Goal: Task Accomplishment & Management: Manage account settings

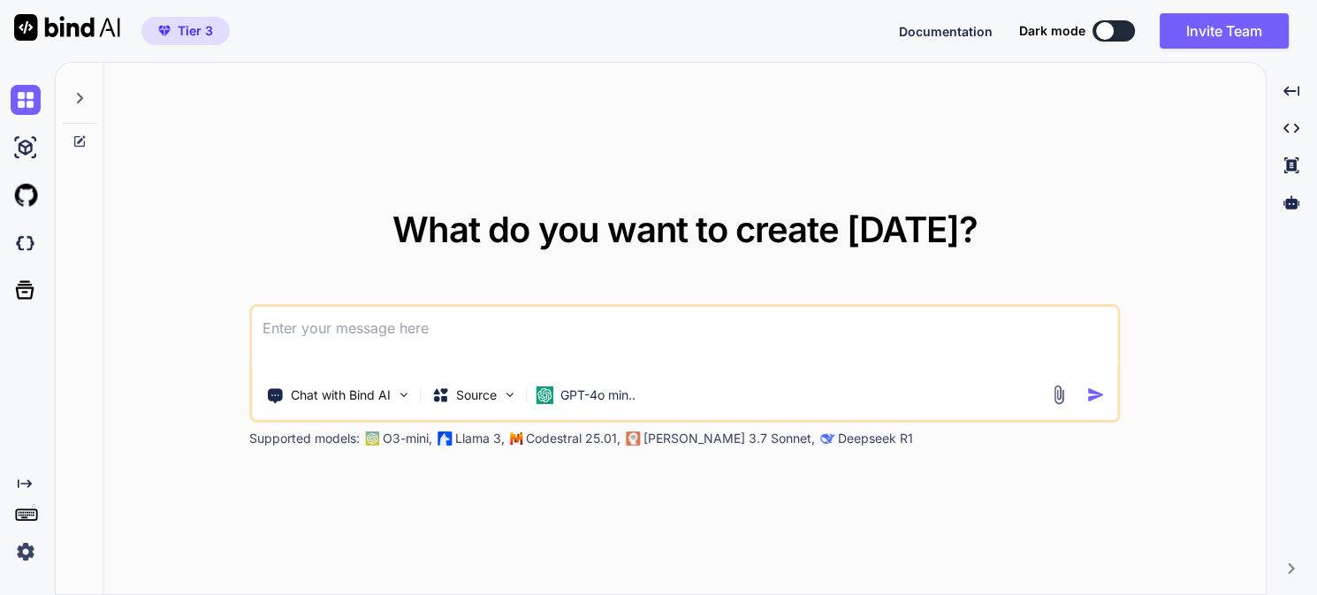
click at [26, 554] on img at bounding box center [26, 551] width 30 height 30
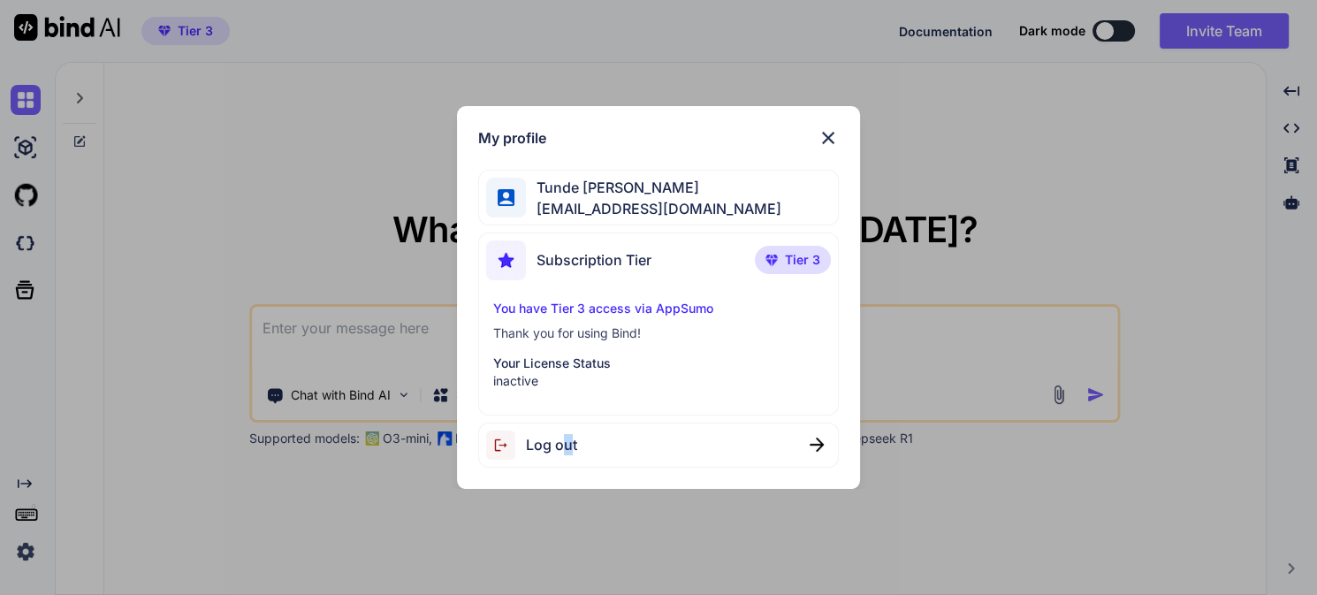
drag, startPoint x: 559, startPoint y: 451, endPoint x: 570, endPoint y: 445, distance: 11.9
click at [570, 445] on span "Log out" at bounding box center [551, 444] width 51 height 21
type textarea "x"
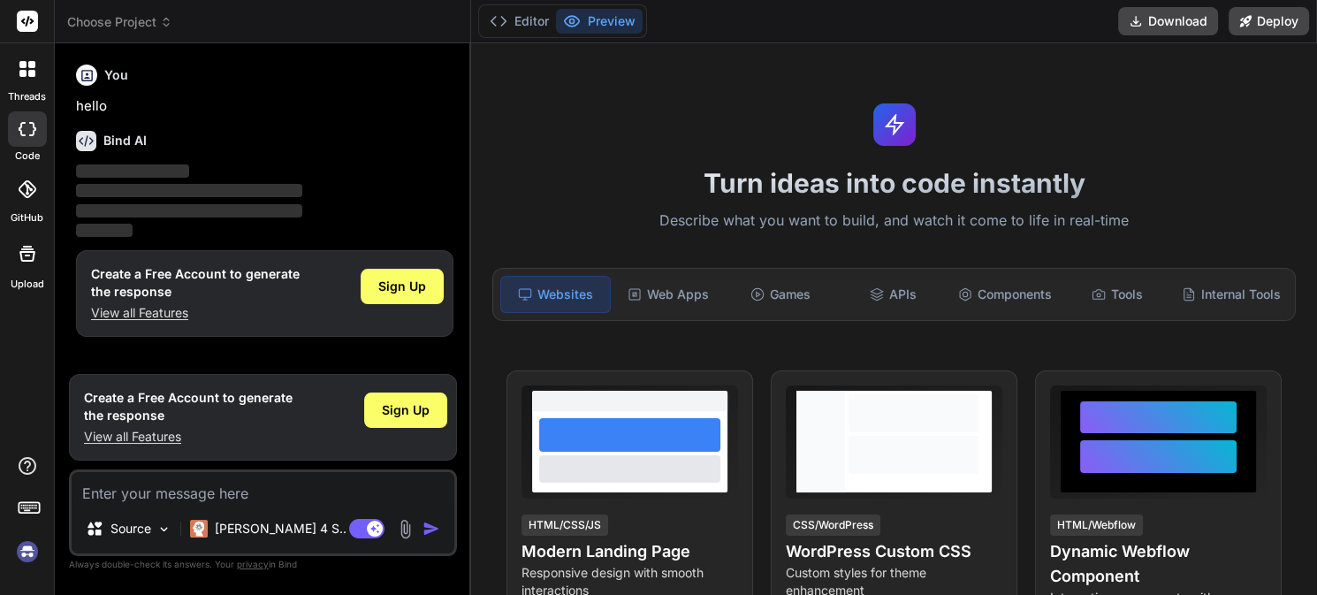
click at [27, 554] on img at bounding box center [27, 551] width 30 height 30
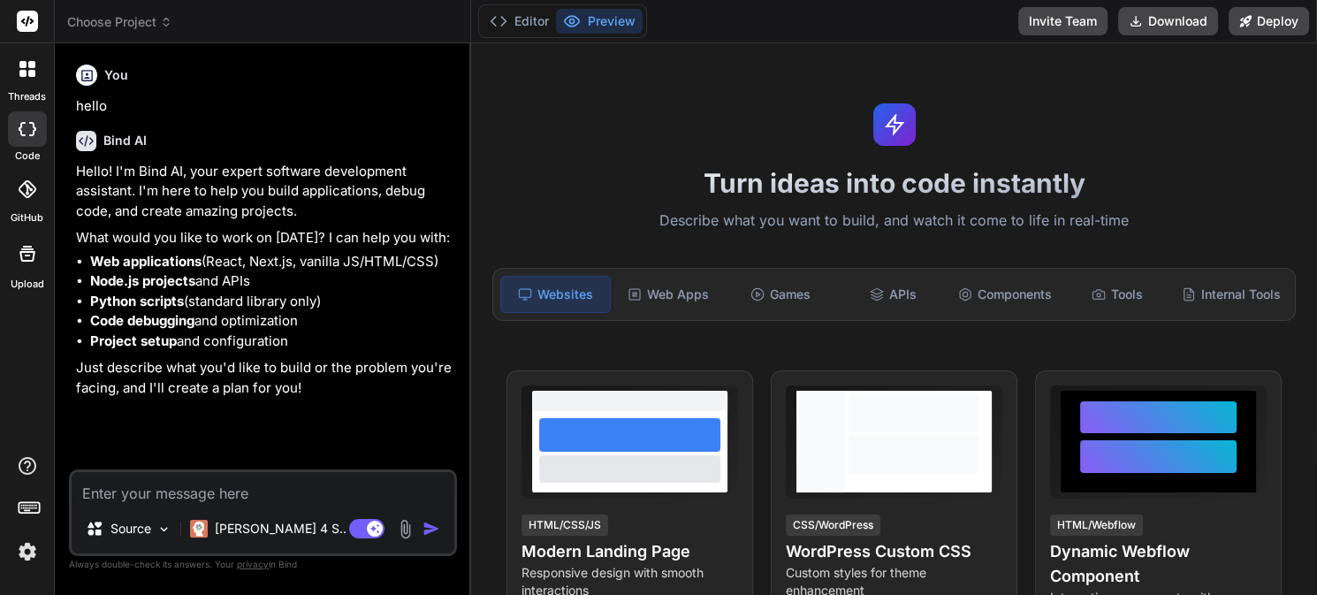
click at [27, 559] on img at bounding box center [27, 551] width 30 height 30
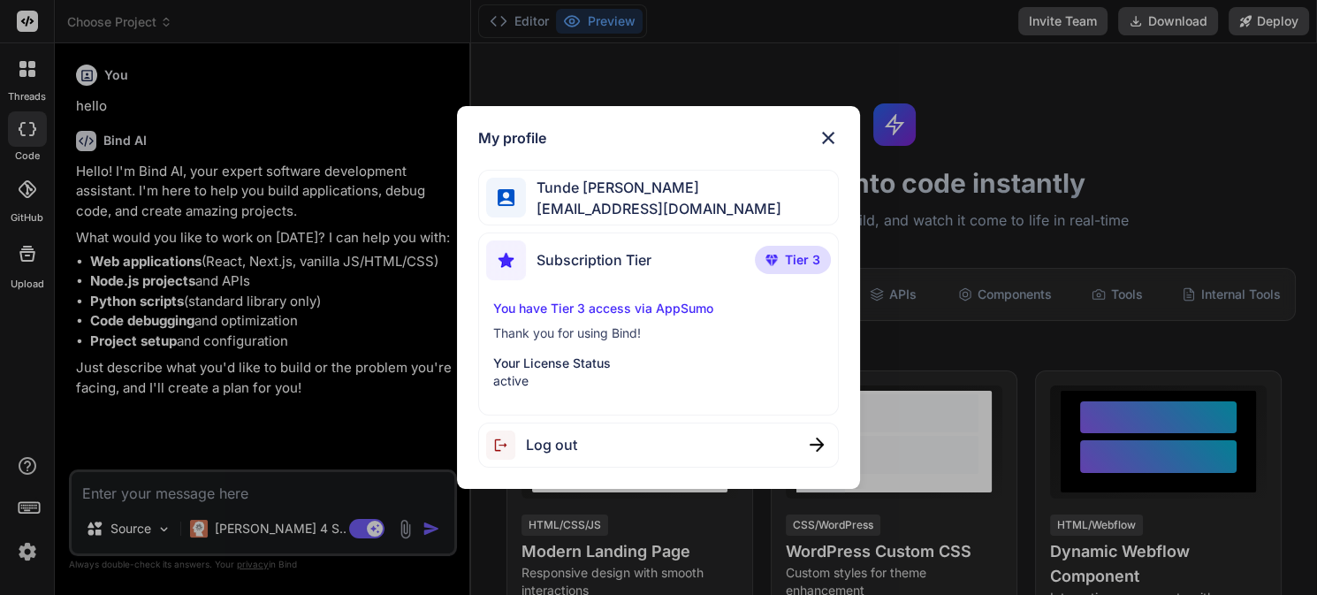
click at [834, 141] on img at bounding box center [827, 137] width 21 height 21
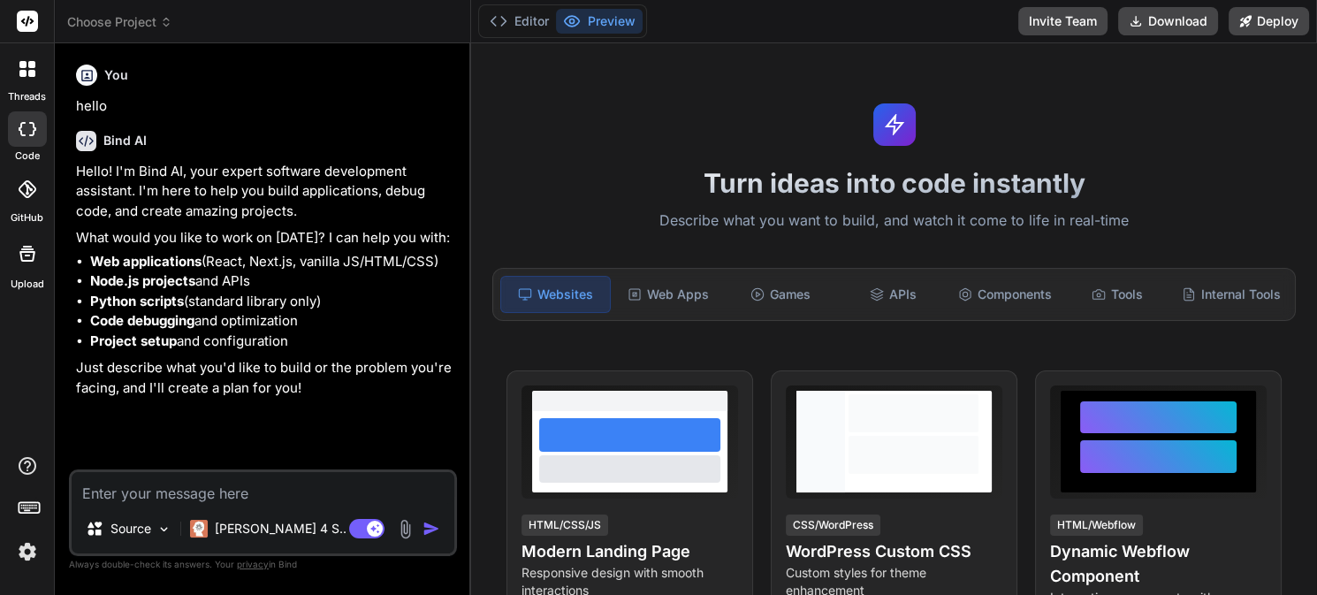
click at [29, 553] on img at bounding box center [27, 551] width 30 height 30
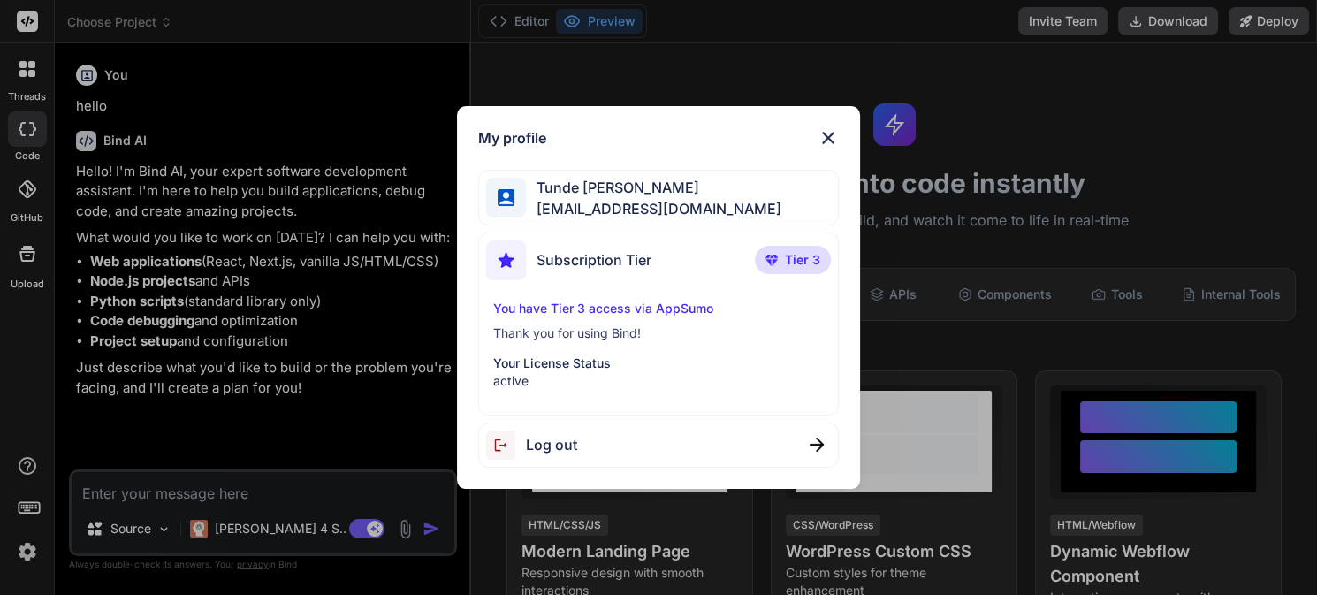
click at [361, 72] on div "My profile Tunde Chris tunde825@gmail.com Subscription Tier Tier 3 You have Tie…" at bounding box center [658, 297] width 1317 height 595
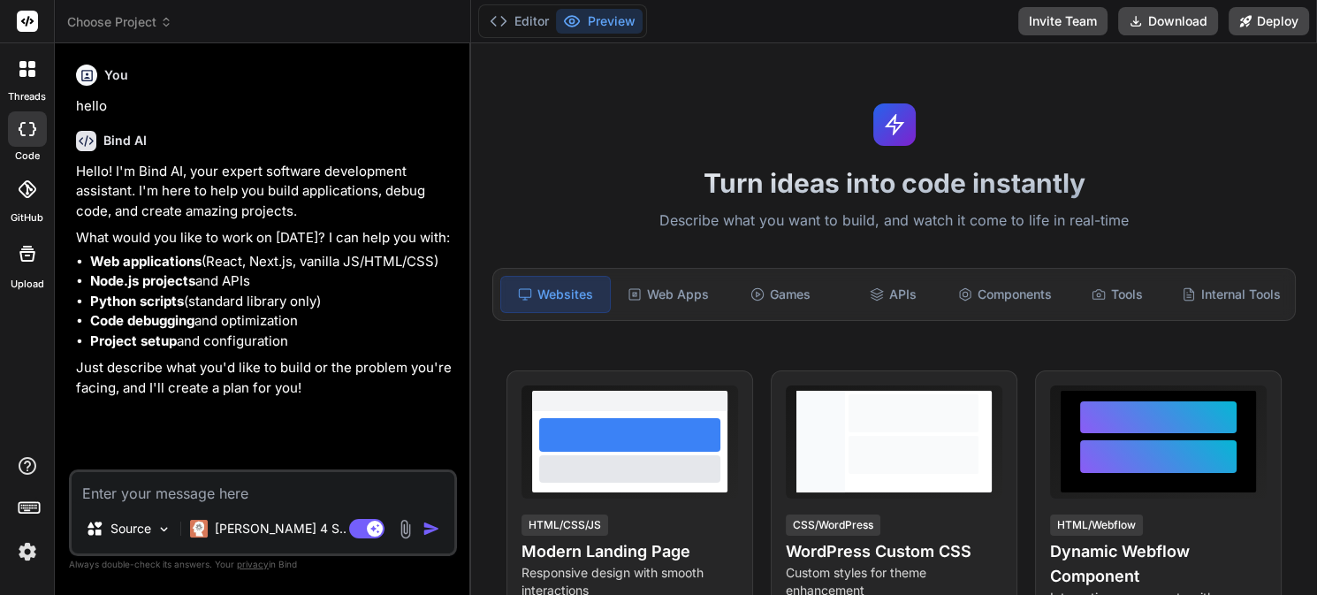
click at [24, 505] on icon at bounding box center [29, 506] width 25 height 25
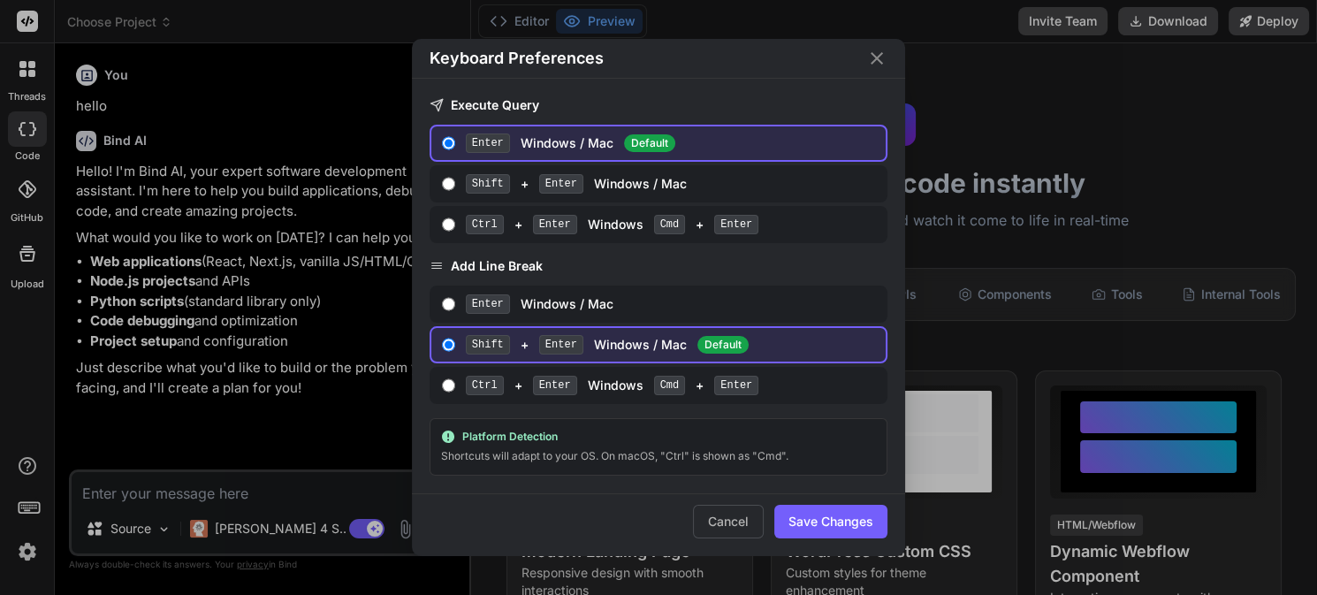
click at [27, 463] on div "Keyboard Preferences Execute Query Enter Windows / Mac Default Shift + Enter Wi…" at bounding box center [658, 297] width 1317 height 595
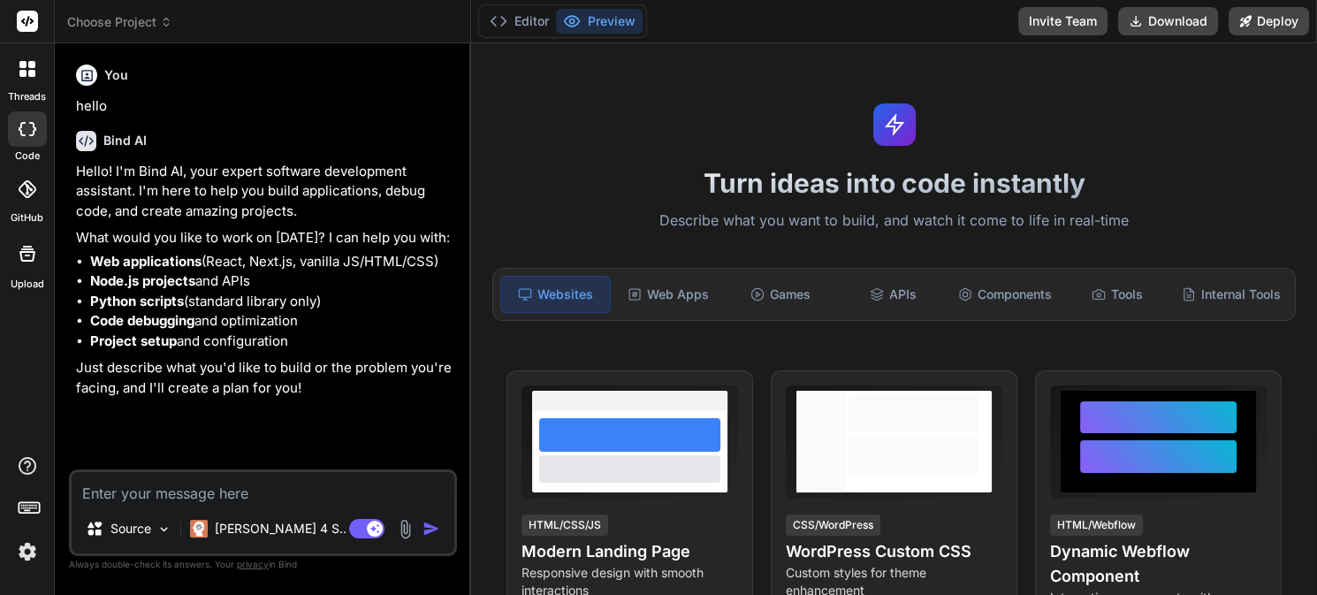
click at [27, 254] on icon at bounding box center [27, 254] width 16 height 16
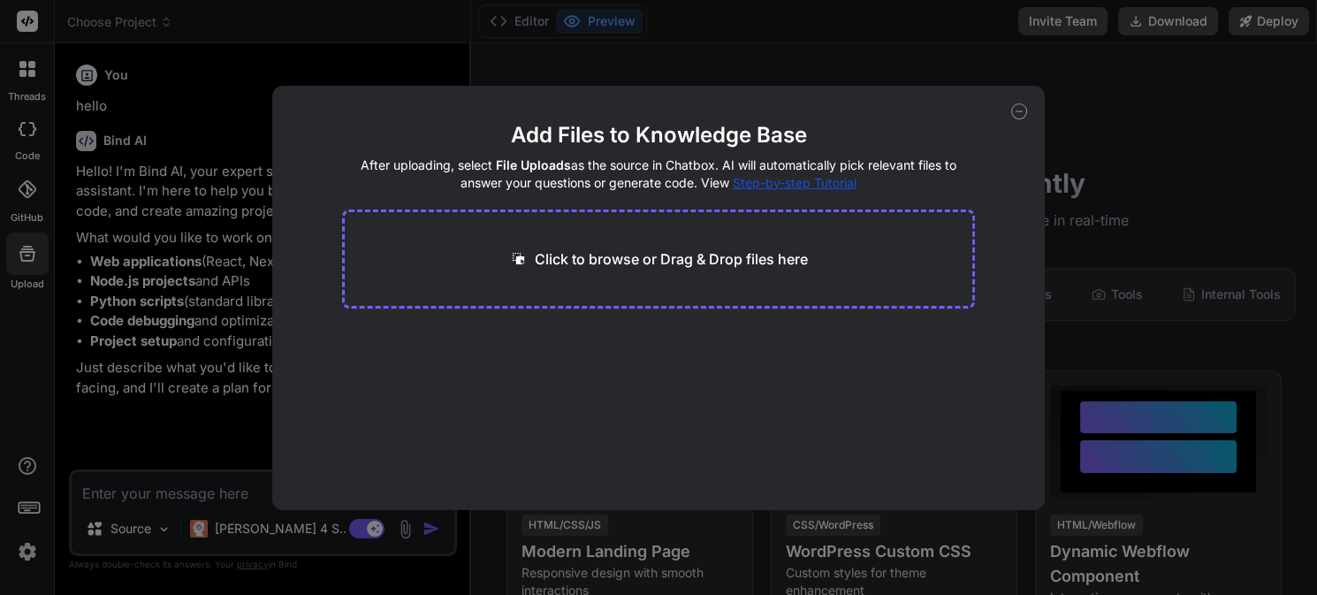
click at [23, 195] on div "Add Files to Knowledge Base After uploading, select File Uploads as the source …" at bounding box center [658, 297] width 1317 height 595
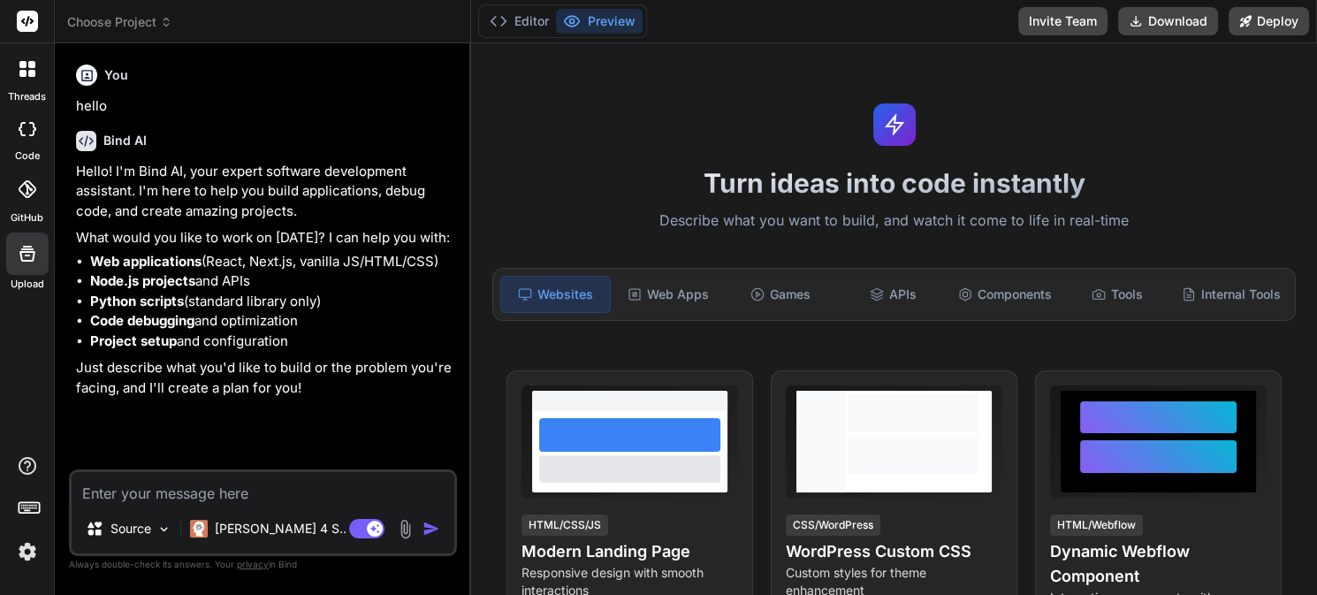
click at [25, 135] on icon at bounding box center [22, 129] width 7 height 14
click at [27, 69] on icon at bounding box center [27, 69] width 16 height 16
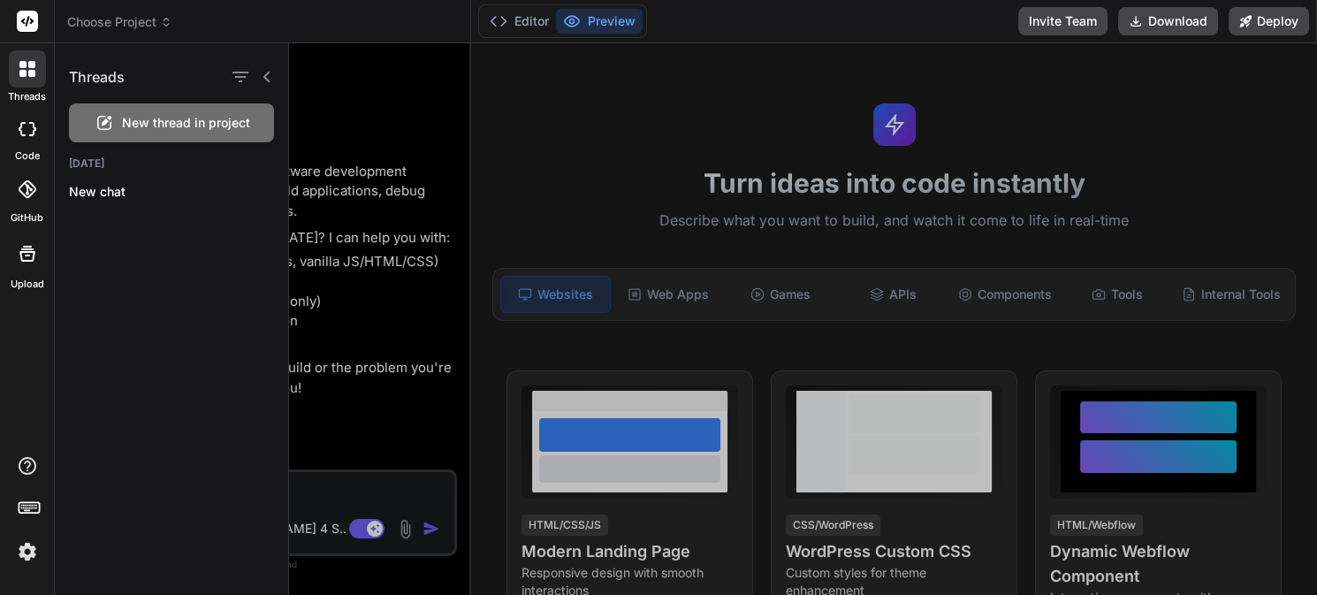
click at [27, 19] on icon at bounding box center [27, 21] width 13 height 11
click at [27, 30] on rect at bounding box center [27, 21] width 21 height 21
click at [586, 124] on div at bounding box center [803, 318] width 1028 height 551
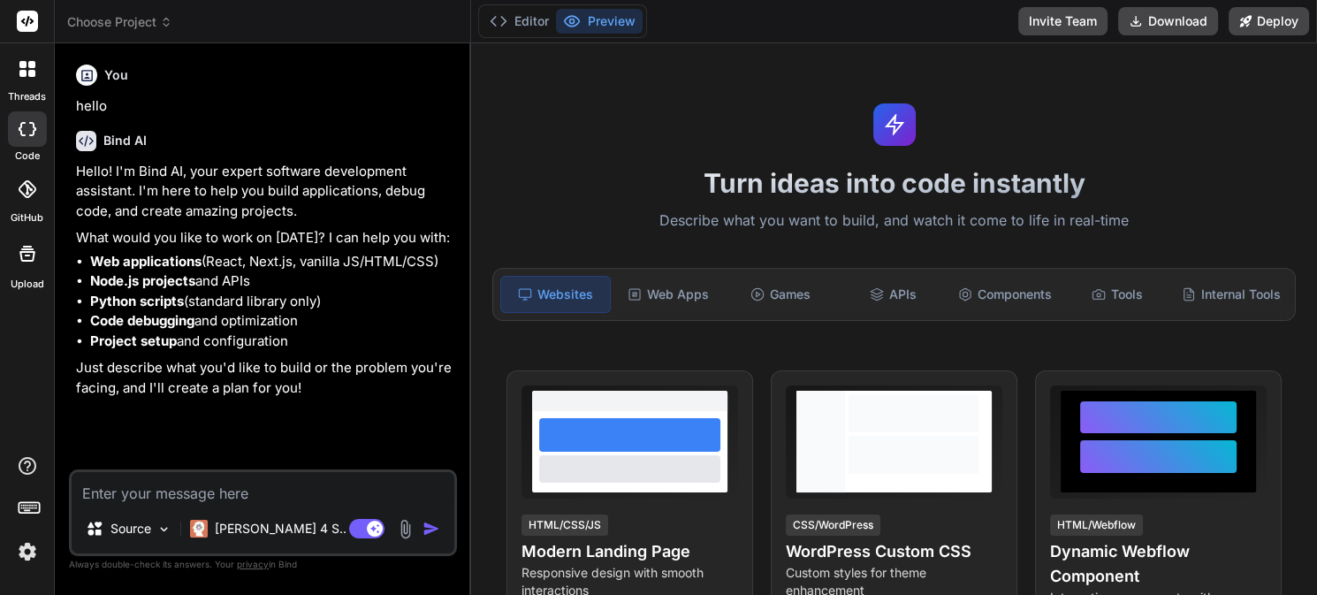
click at [23, 72] on icon at bounding box center [22, 73] width 7 height 7
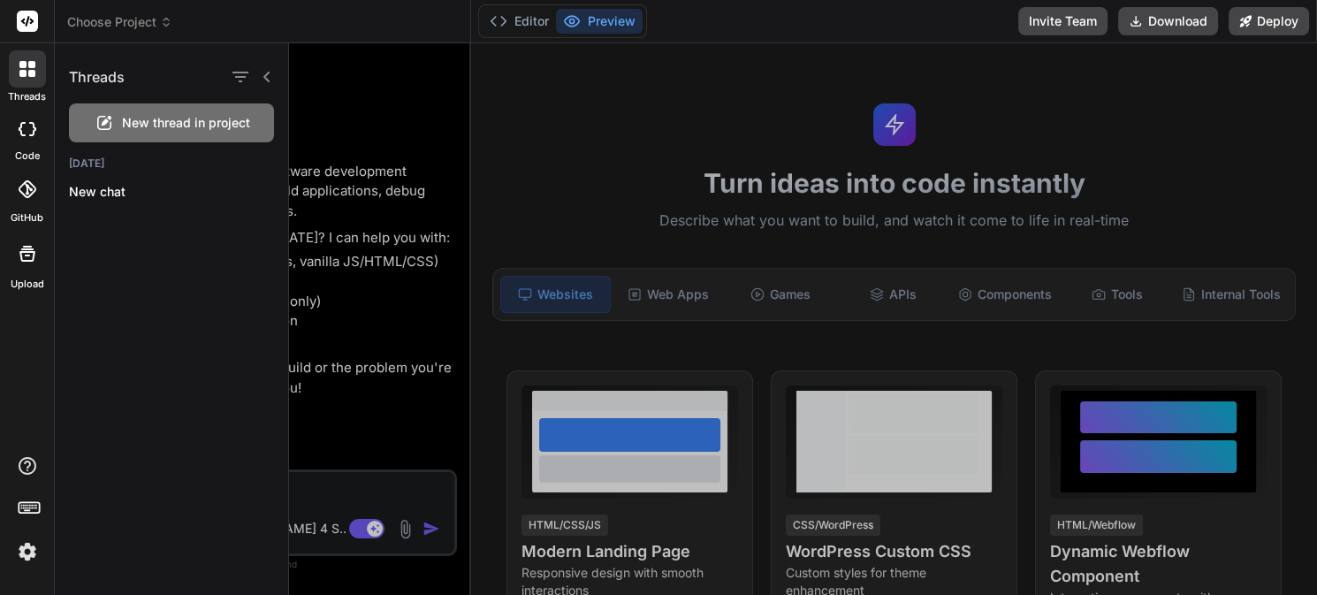
click at [24, 133] on icon at bounding box center [22, 129] width 7 height 14
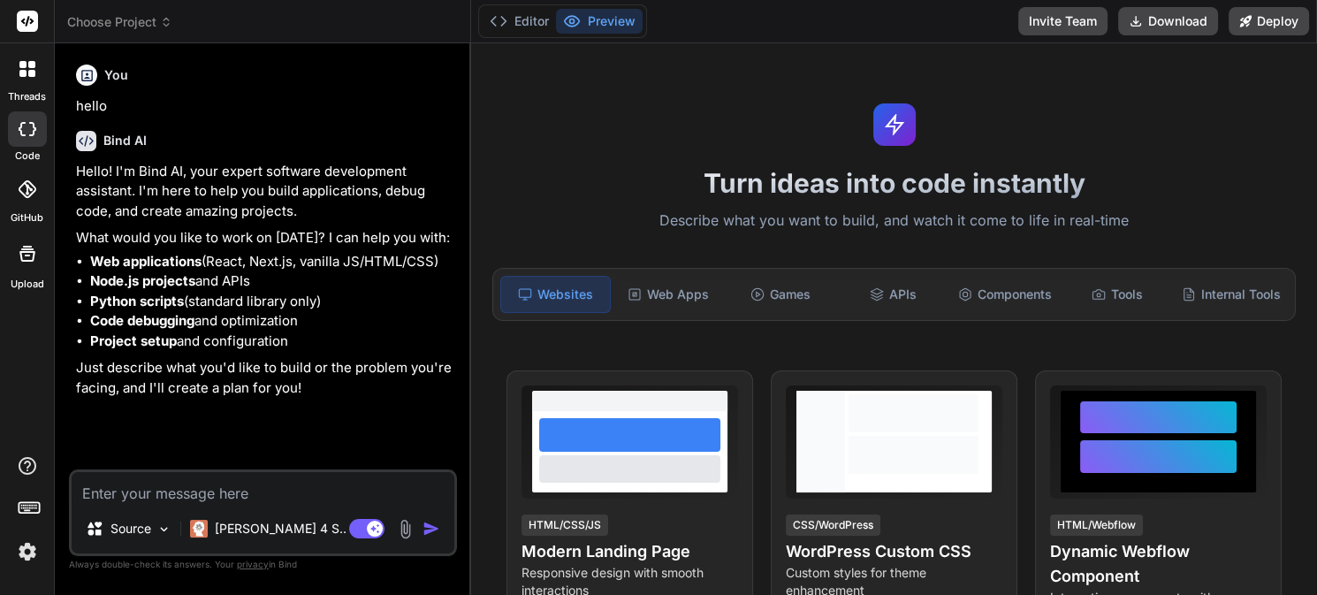
click at [23, 250] on icon at bounding box center [27, 254] width 16 height 16
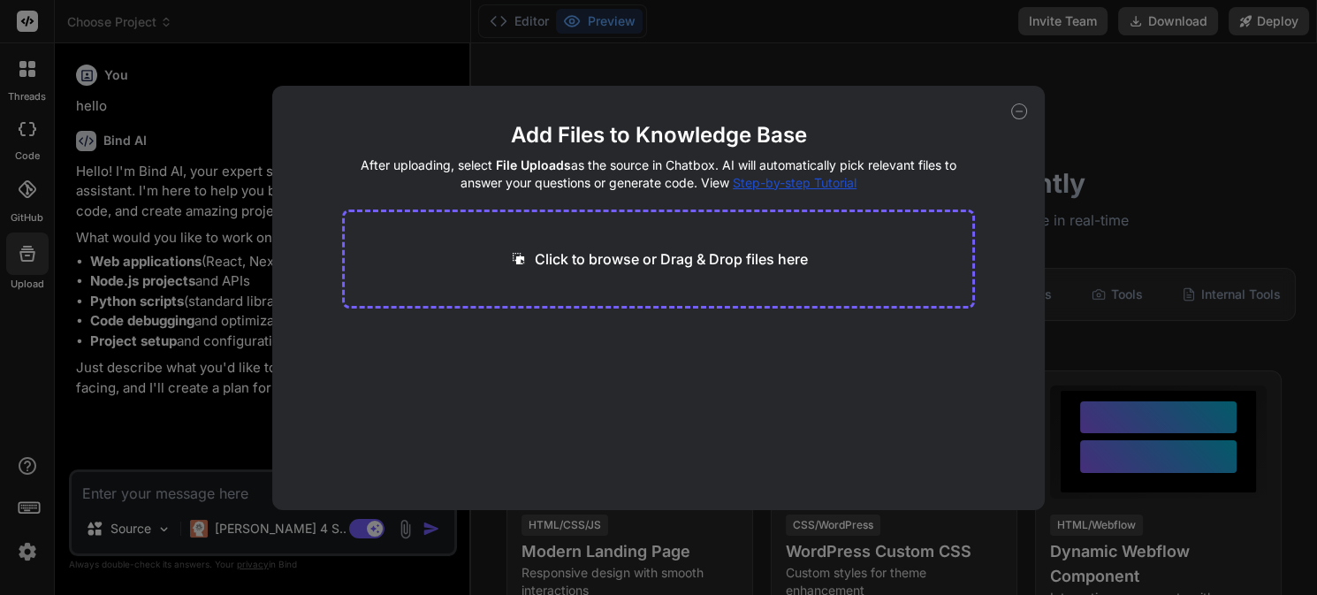
click at [1015, 107] on icon at bounding box center [1019, 111] width 16 height 16
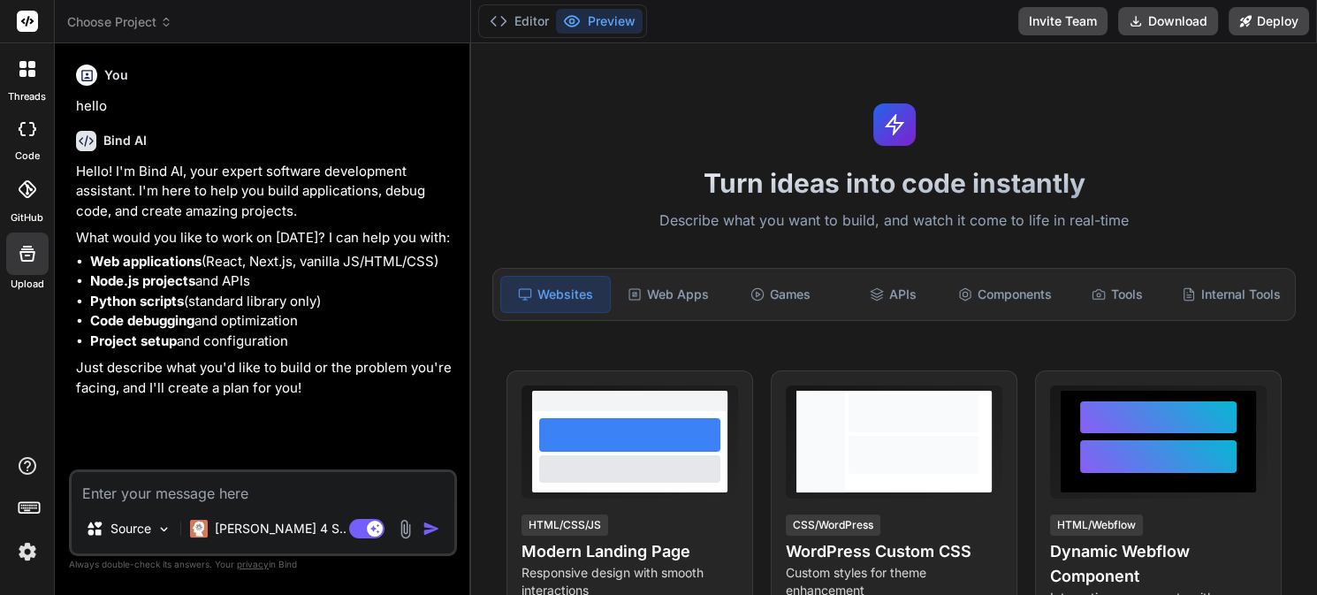
click at [24, 550] on img at bounding box center [27, 551] width 30 height 30
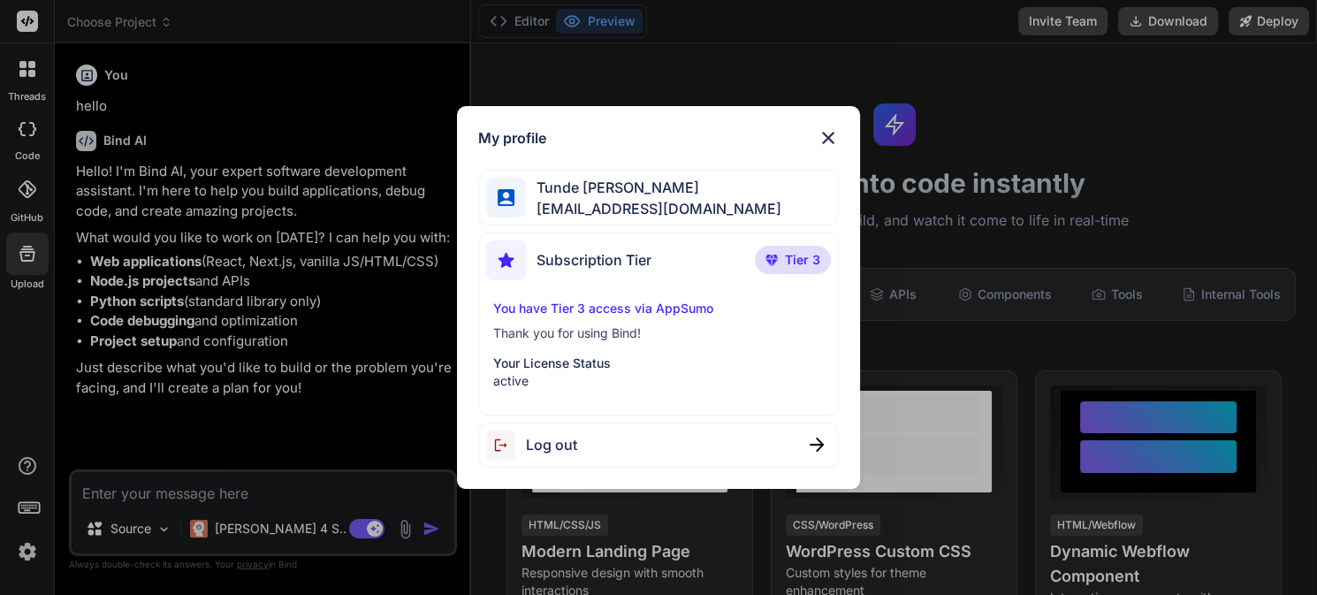
click at [840, 132] on div "My profile Tunde Chris tunde825@gmail.com Subscription Tier Tier 3 You have Tie…" at bounding box center [658, 297] width 402 height 383
click at [823, 148] on img at bounding box center [827, 137] width 21 height 21
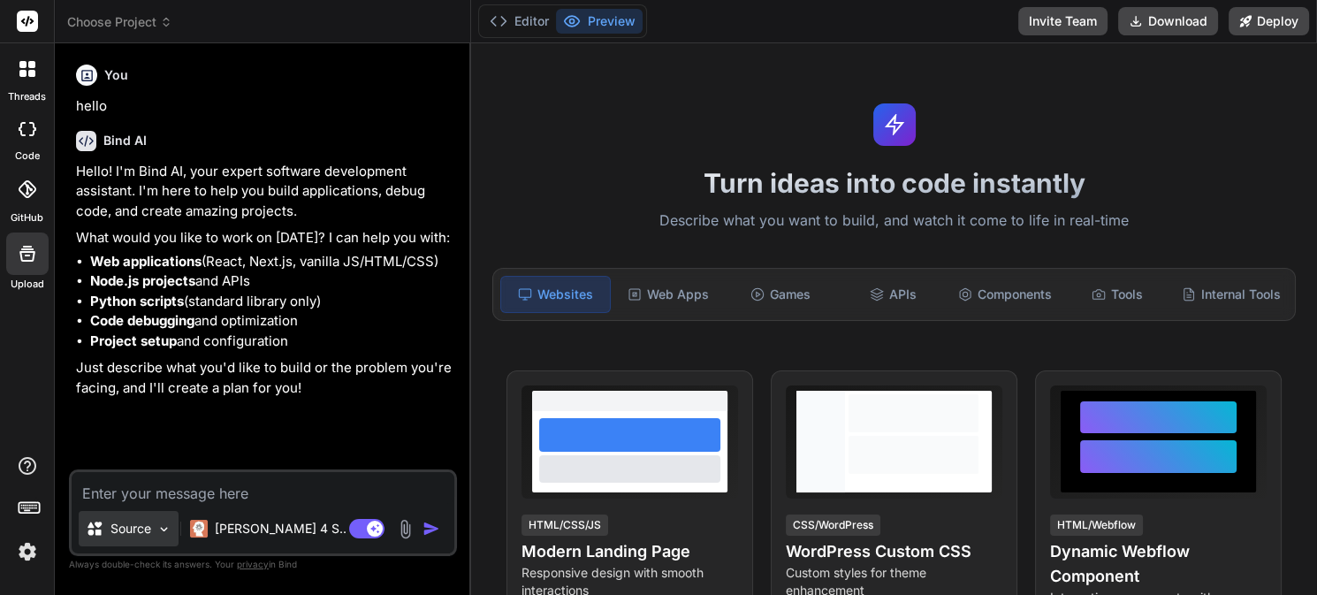
click at [162, 531] on img at bounding box center [163, 528] width 15 height 15
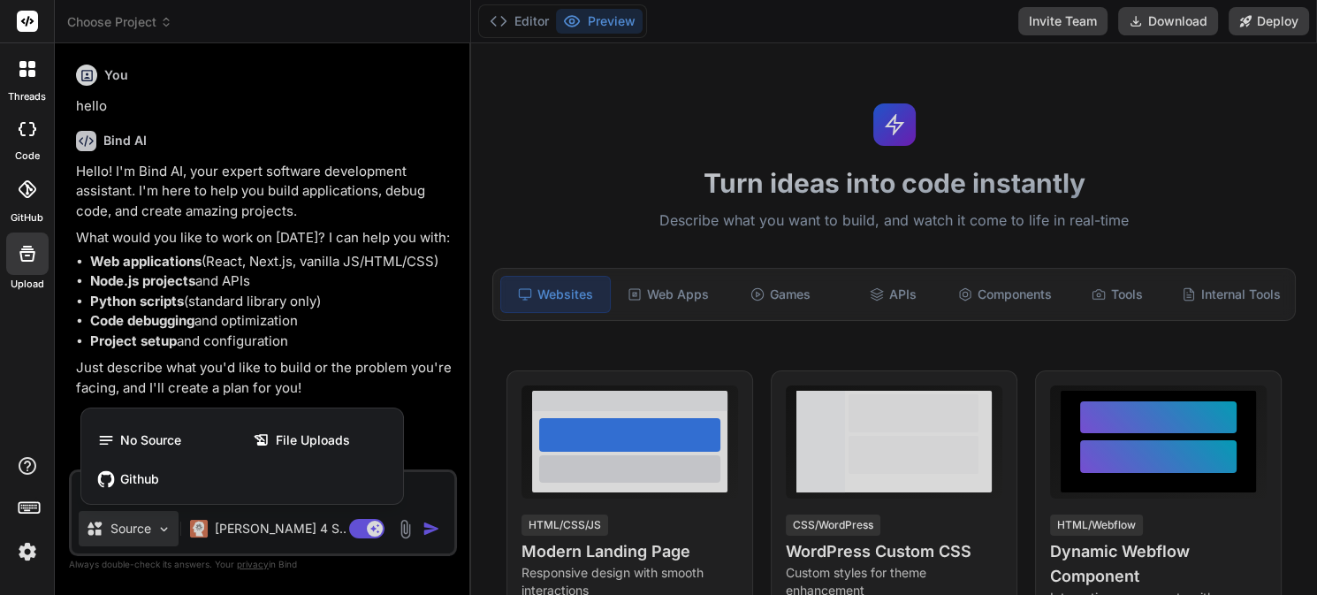
click at [162, 531] on div at bounding box center [658, 297] width 1317 height 595
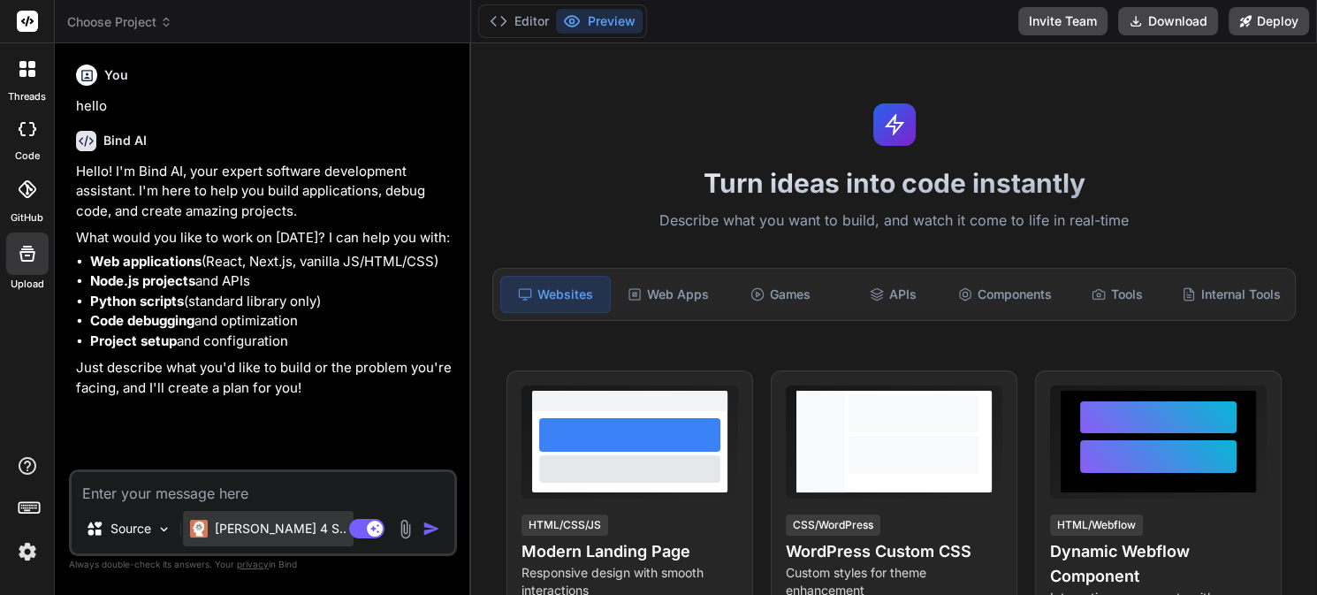
click at [285, 526] on p "Claude 4 S.." at bounding box center [281, 529] width 132 height 18
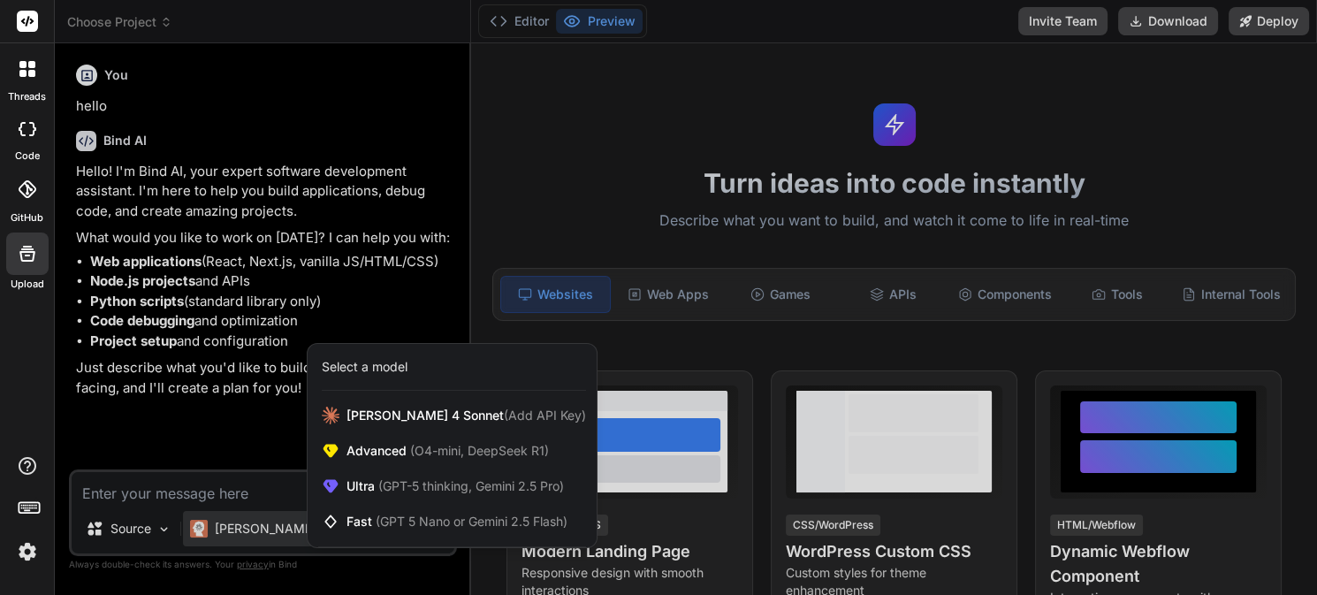
click at [177, 444] on div at bounding box center [658, 297] width 1317 height 595
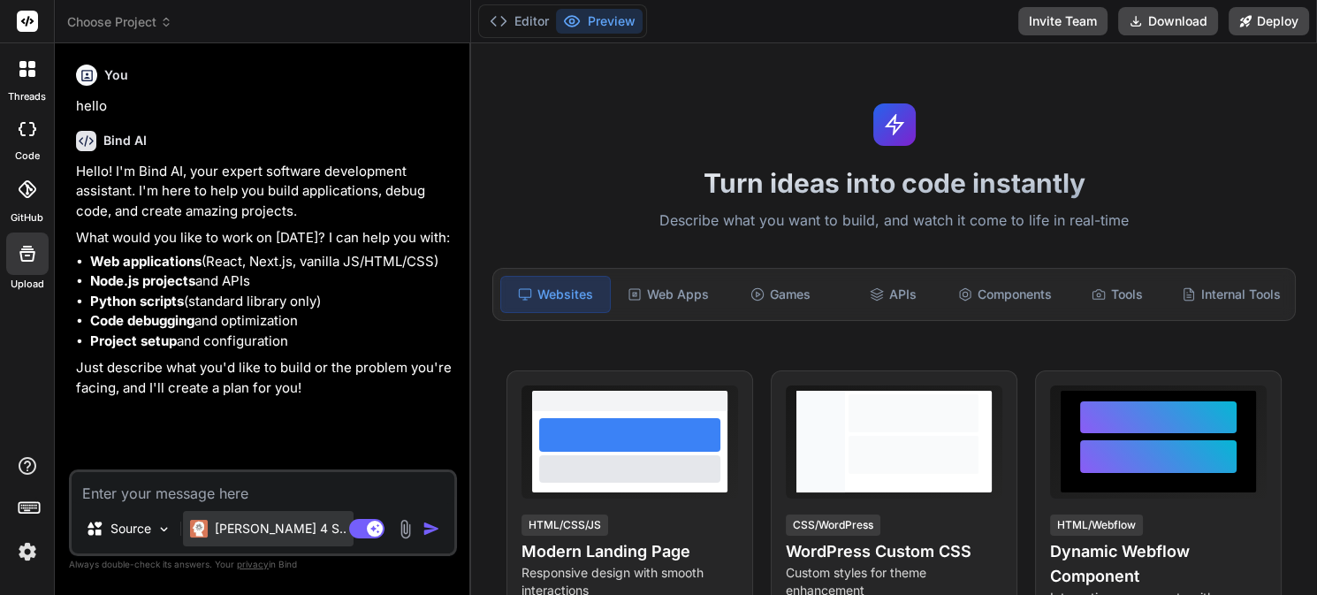
click at [269, 523] on p "Claude 4 S.." at bounding box center [281, 529] width 132 height 18
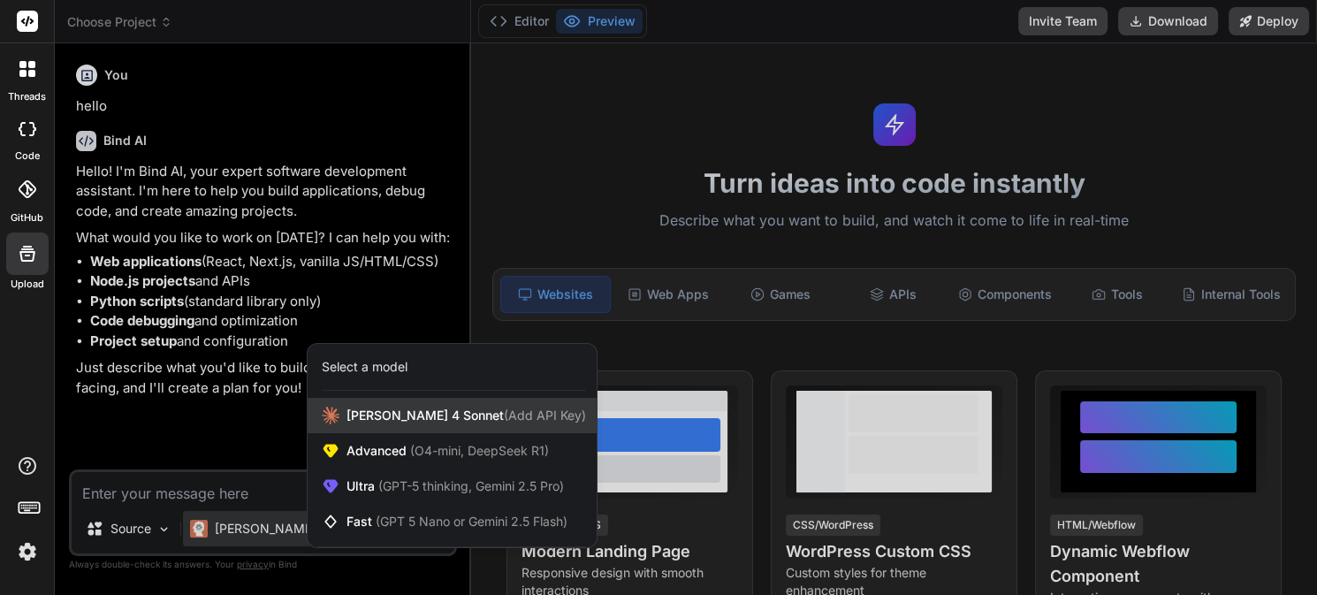
click at [426, 416] on span "Claude 4 Sonnet (Add API Key)" at bounding box center [465, 415] width 239 height 18
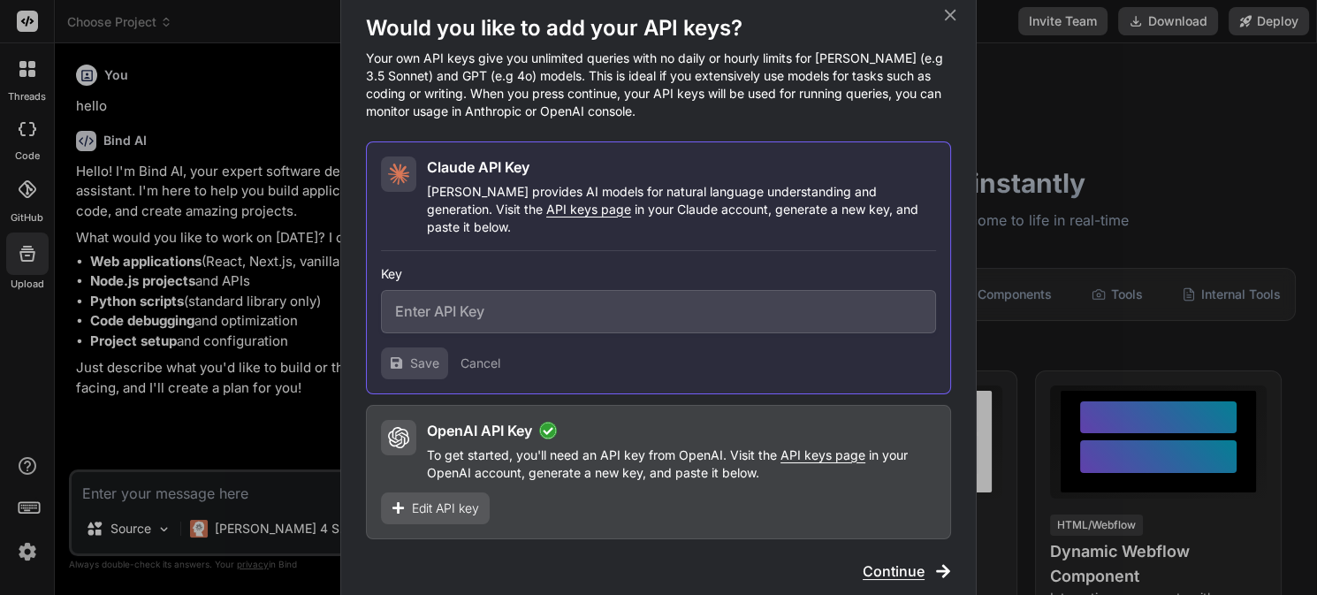
click at [444, 505] on span "Edit API key" at bounding box center [445, 508] width 67 height 18
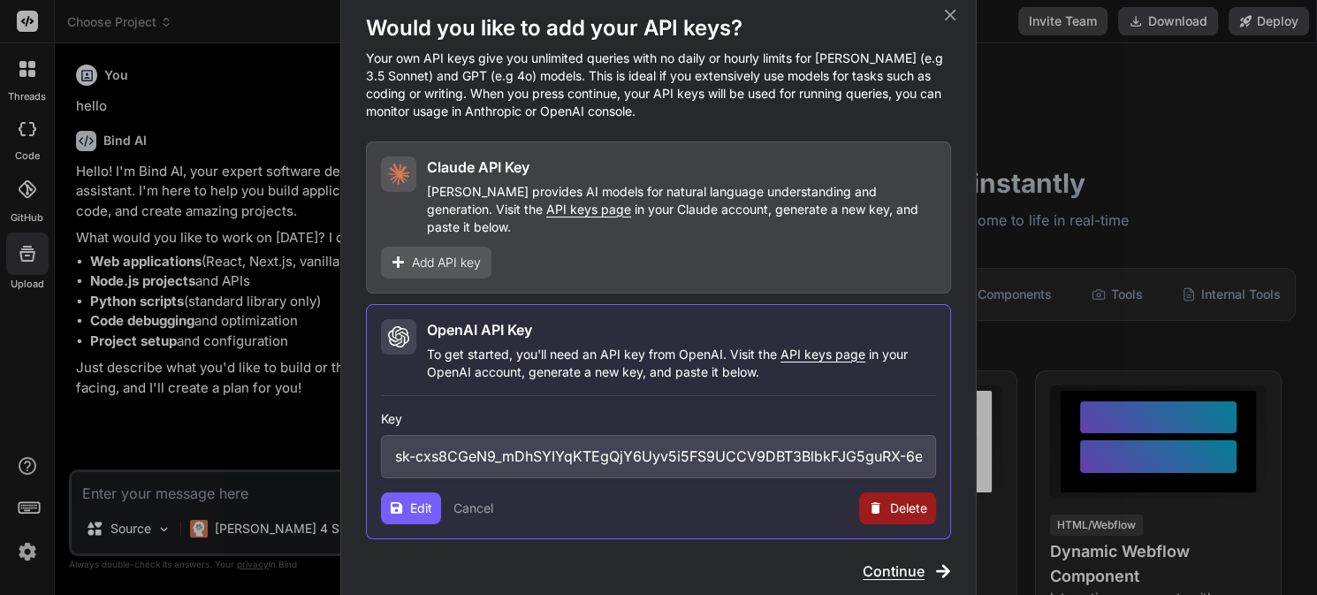
click at [442, 254] on span "Add API key" at bounding box center [446, 263] width 69 height 18
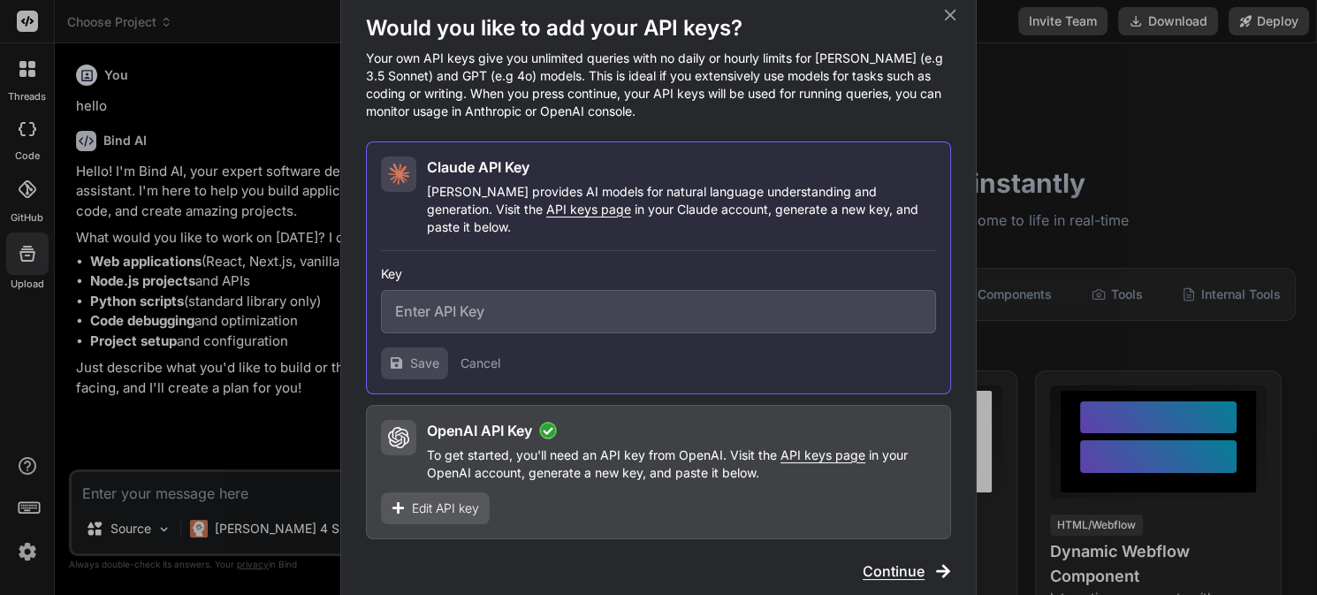
click at [252, 521] on div "Would you like to add your API keys? Your own API keys give you unlimited queri…" at bounding box center [658, 297] width 1317 height 595
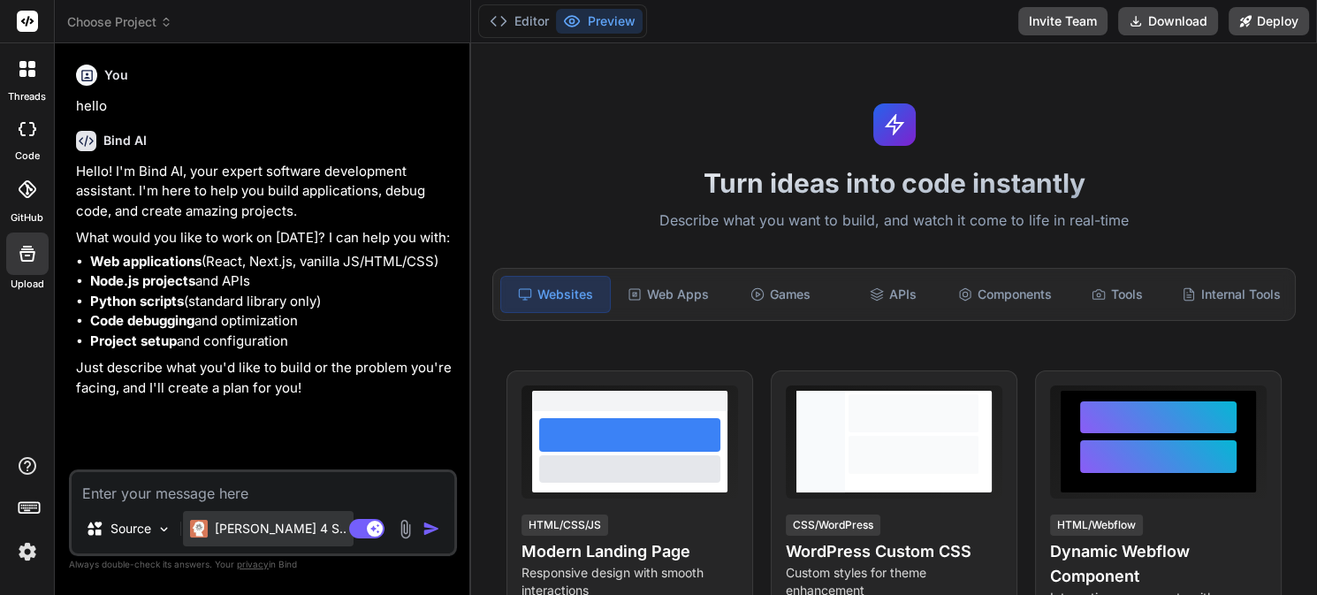
click at [255, 522] on p "Claude 4 S.." at bounding box center [281, 529] width 132 height 18
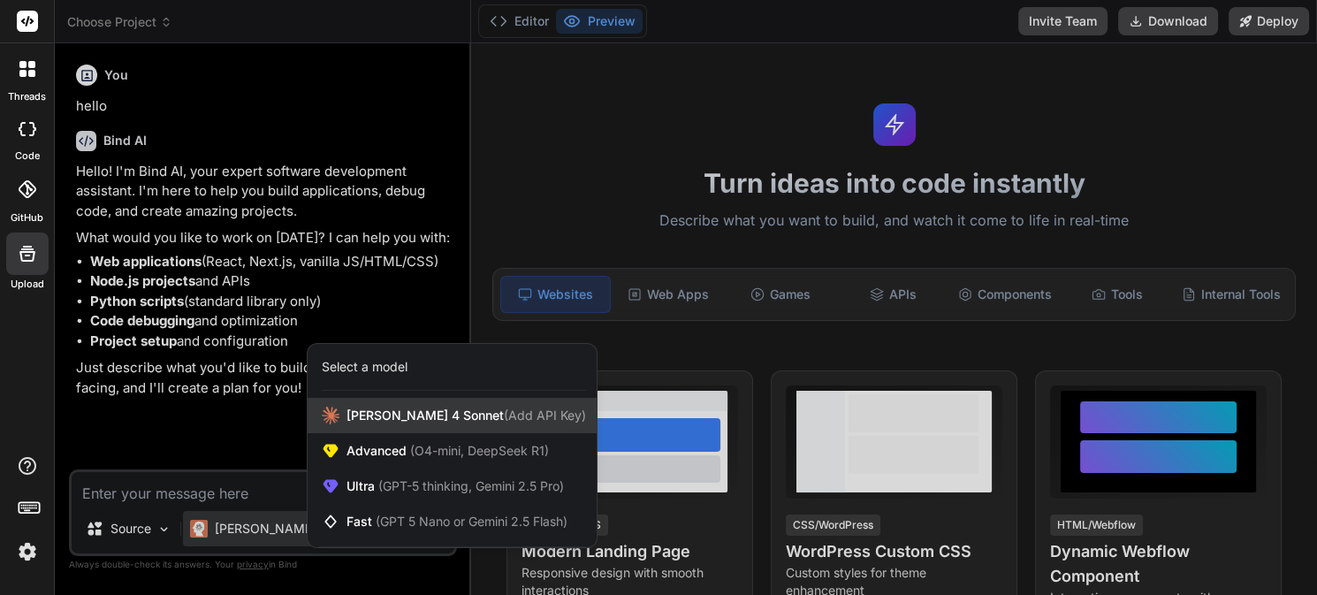
click at [412, 420] on span "Claude 4 Sonnet (Add API Key)" at bounding box center [465, 415] width 239 height 18
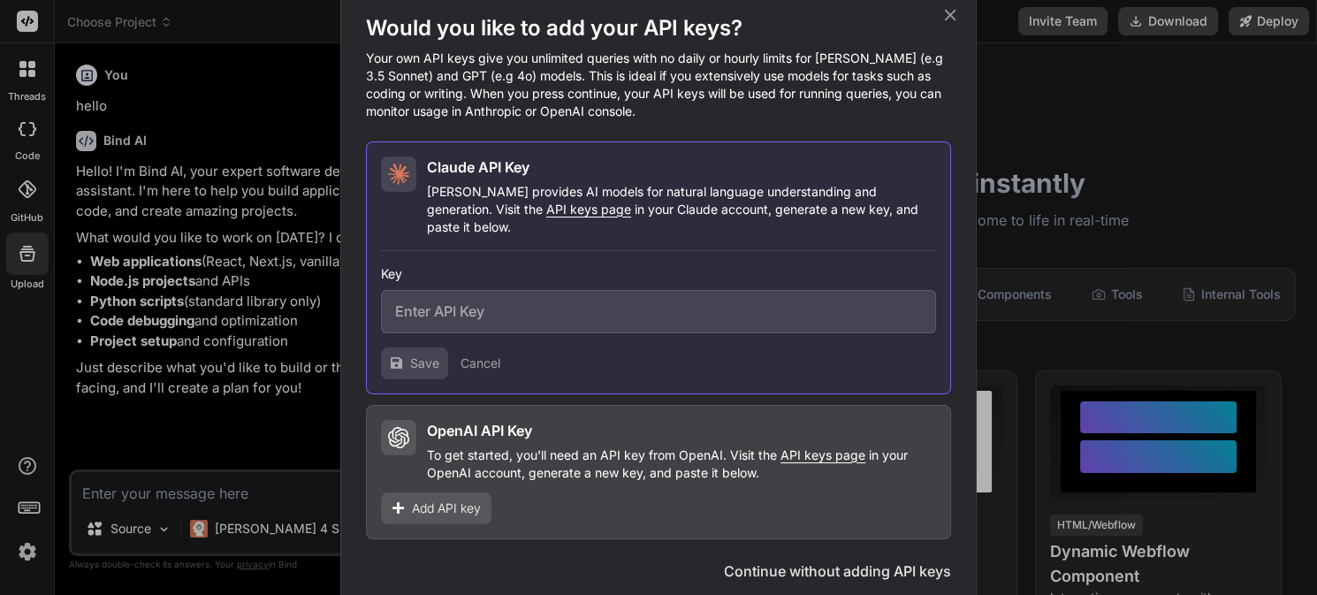
type textarea "x"
click at [720, 420] on div "OpenAI API Key" at bounding box center [681, 430] width 509 height 21
click at [872, 527] on div "OpenAI API Key To get started, you'll need an API key from OpenAI. Visit the AP…" at bounding box center [658, 472] width 585 height 134
click at [871, 511] on div "OpenAI API Key To get started, you'll need an API key from OpenAI. Visit the AP…" at bounding box center [658, 472] width 585 height 134
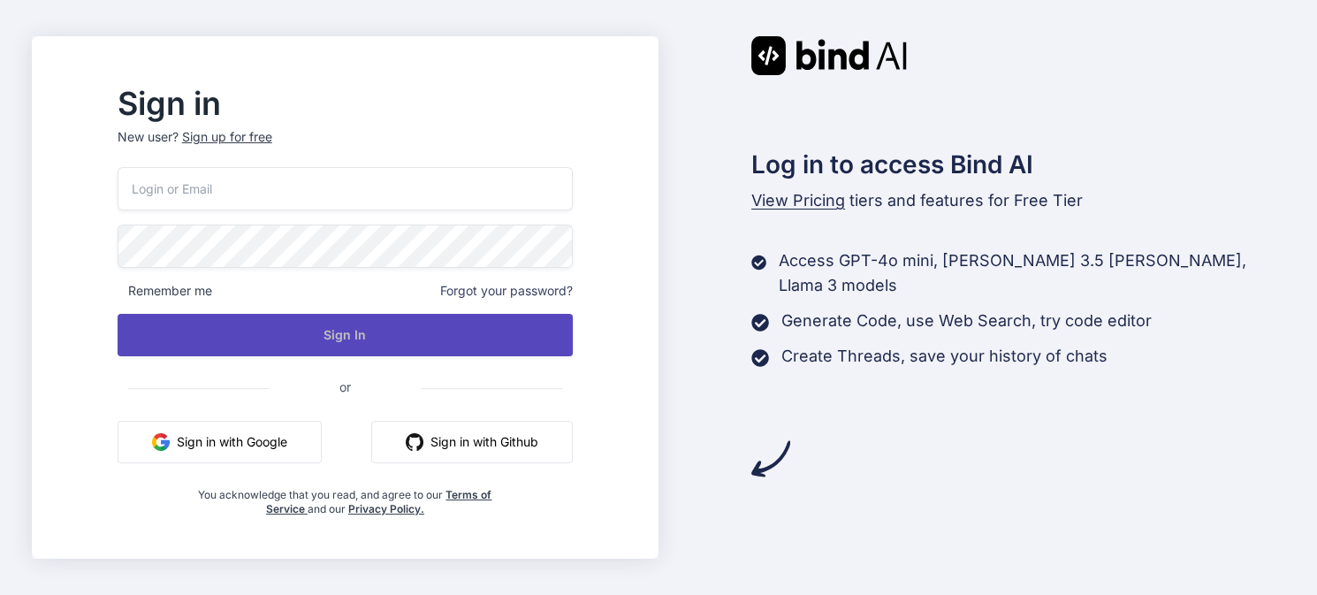
type input "[EMAIL_ADDRESS][DOMAIN_NAME]"
click at [307, 334] on button "Sign In" at bounding box center [345, 335] width 455 height 42
click at [398, 338] on button "Sign In" at bounding box center [345, 335] width 455 height 42
